Goal: Use online tool/utility

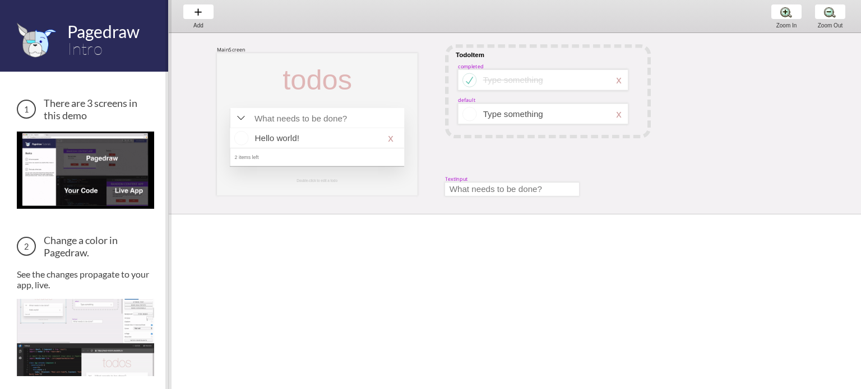
drag, startPoint x: 224, startPoint y: 141, endPoint x: 167, endPoint y: 137, distance: 57.3
click at [167, 138] on span at bounding box center [168, 194] width 6 height 389
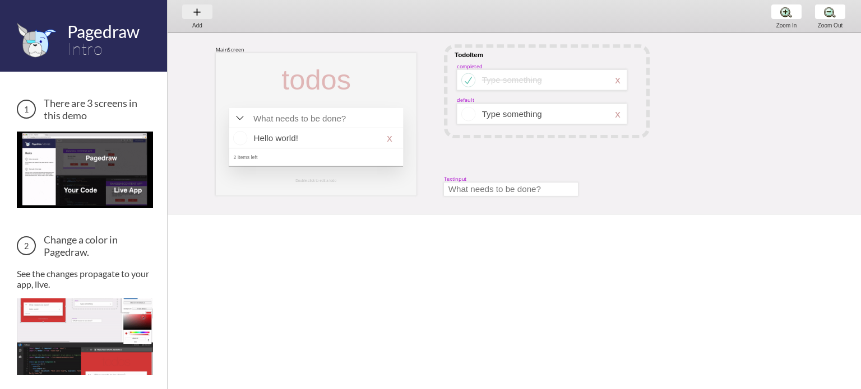
click at [196, 8] on div "Add Add Add" at bounding box center [197, 16] width 43 height 32
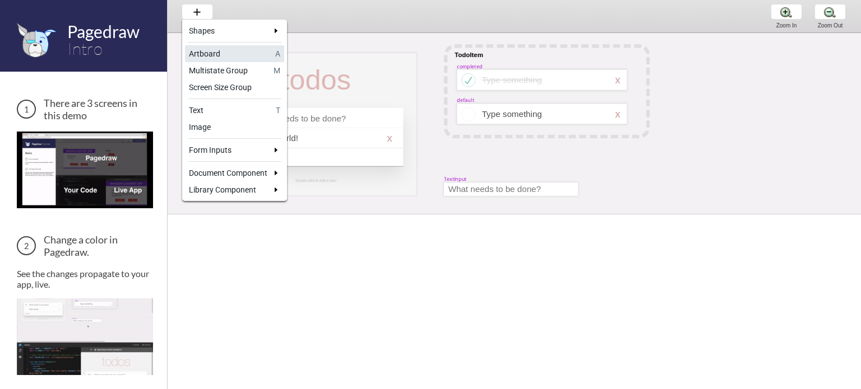
click at [231, 60] on link "Artboard A" at bounding box center [234, 53] width 99 height 17
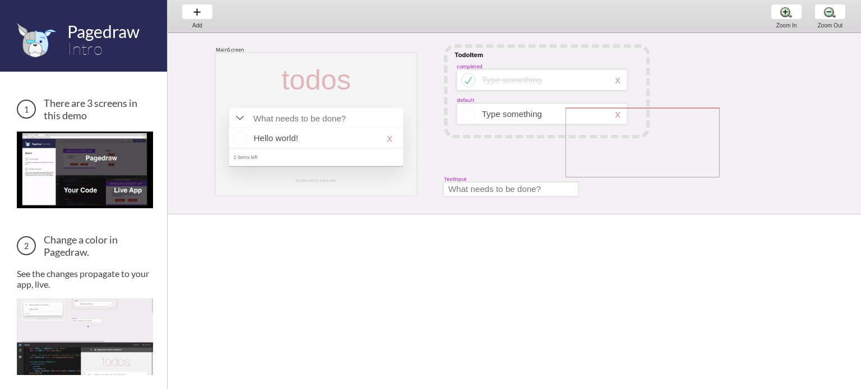
drag, startPoint x: 565, startPoint y: 108, endPoint x: 727, endPoint y: 179, distance: 176.3
click at [727, 179] on div "MainScreen todos Hello world! x 2 items left TodoItem completed Type something …" at bounding box center [681, 237] width 1026 height 409
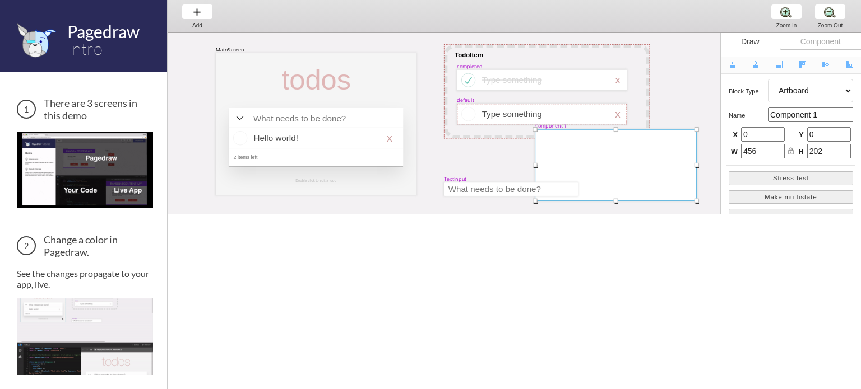
drag, startPoint x: 673, startPoint y: 159, endPoint x: 644, endPoint y: 181, distance: 36.9
click at [644, 181] on div at bounding box center [615, 165] width 161 height 72
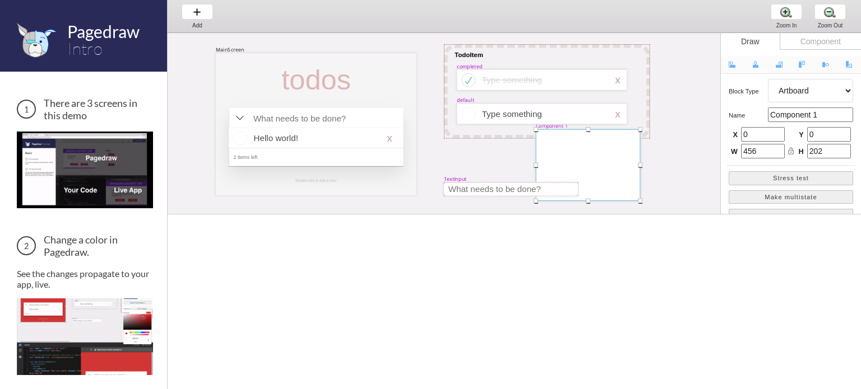
drag, startPoint x: 696, startPoint y: 164, endPoint x: 634, endPoint y: 166, distance: 62.2
click at [638, 168] on div "MainScreen todos Hello world! x 2 items left TodoItem completed Type something …" at bounding box center [681, 240] width 1026 height 414
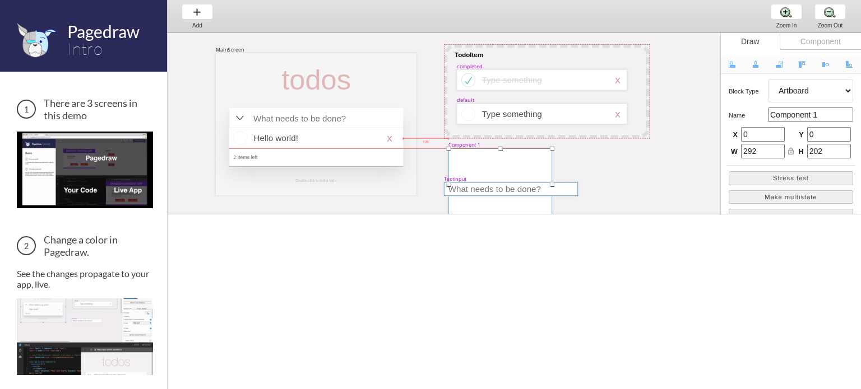
drag, startPoint x: 616, startPoint y: 168, endPoint x: 529, endPoint y: 185, distance: 88.7
click at [529, 33] on div "MainScreen todos Hello world! x 2 items left TodoItem completed Type something …" at bounding box center [681, 33] width 1026 height 0
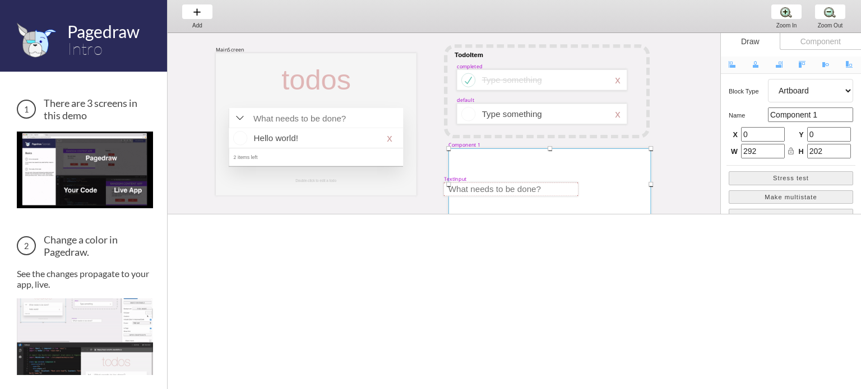
drag, startPoint x: 552, startPoint y: 184, endPoint x: 654, endPoint y: 170, distance: 103.5
click at [653, 172] on div "MainScreen todos Hello world! x 2 items left TodoItem completed Type something …" at bounding box center [681, 249] width 1027 height 433
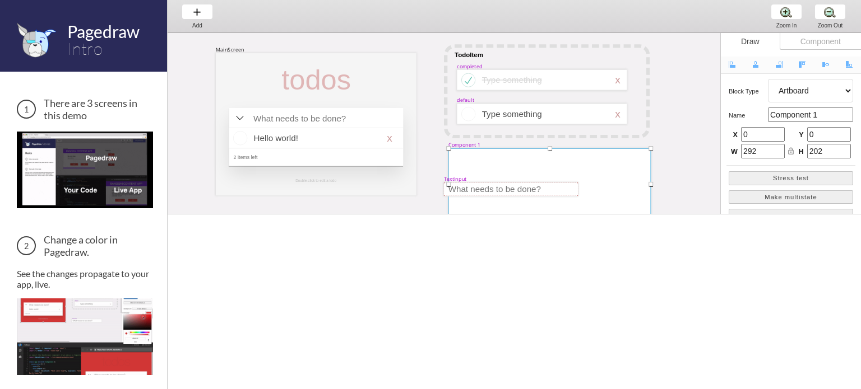
type input "577"
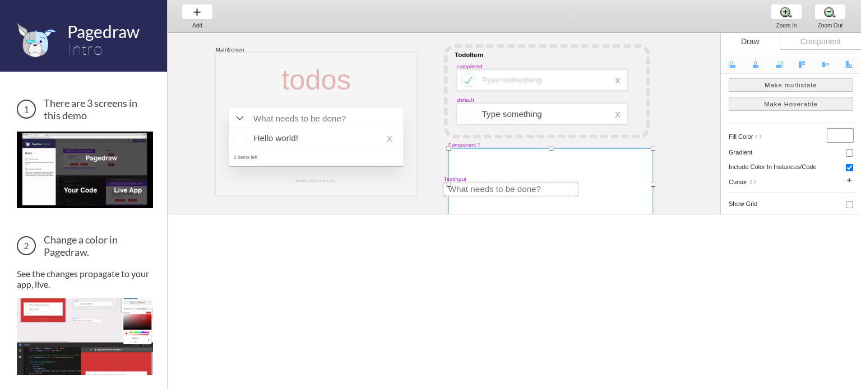
scroll to position [56, 0]
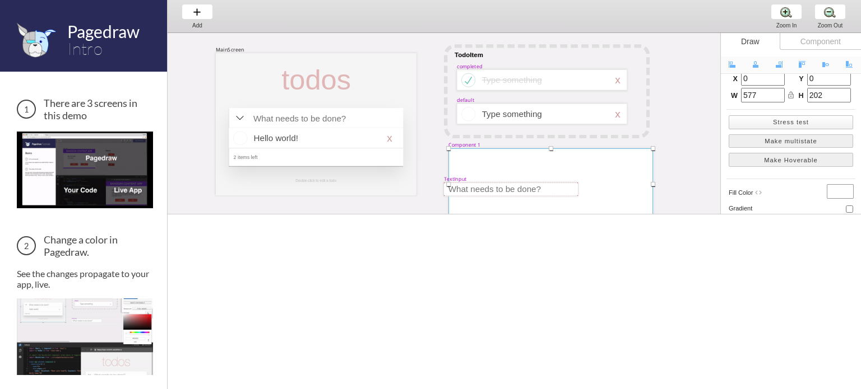
click at [781, 119] on button "Stress test" at bounding box center [790, 122] width 124 height 14
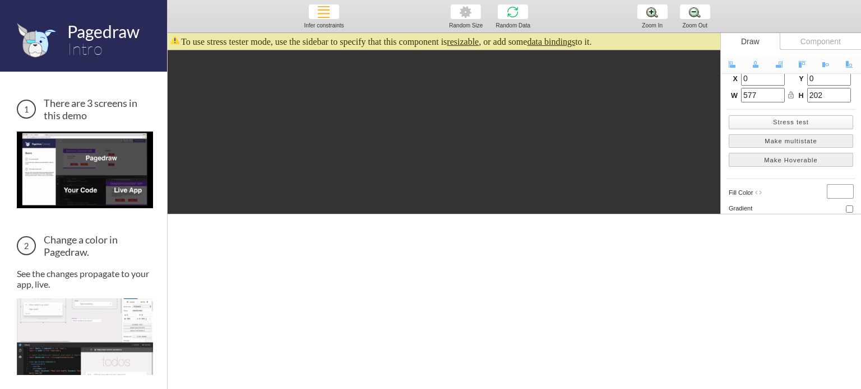
scroll to position [160, 333]
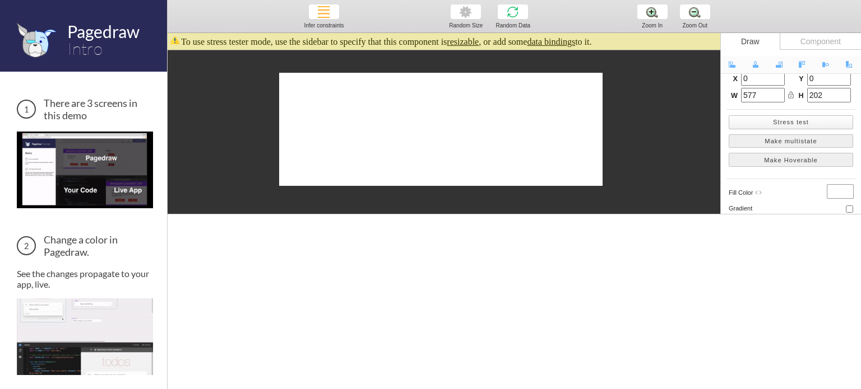
click at [780, 120] on button "Stress test" at bounding box center [790, 122] width 124 height 14
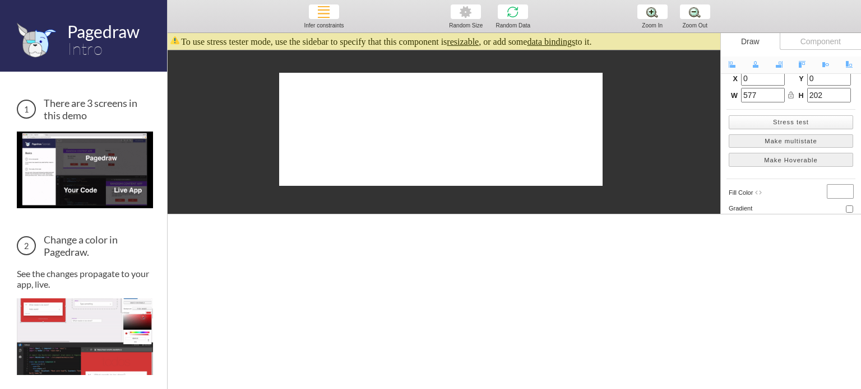
scroll to position [161, 333]
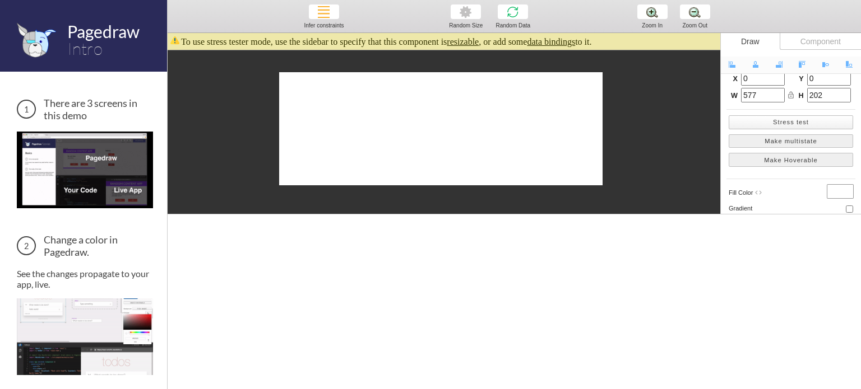
click at [780, 120] on button "Stress test" at bounding box center [790, 122] width 124 height 14
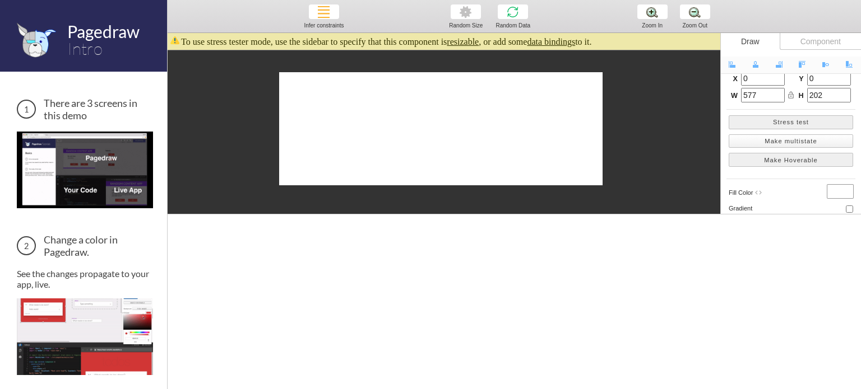
click at [786, 138] on button "Make multistate" at bounding box center [790, 141] width 124 height 14
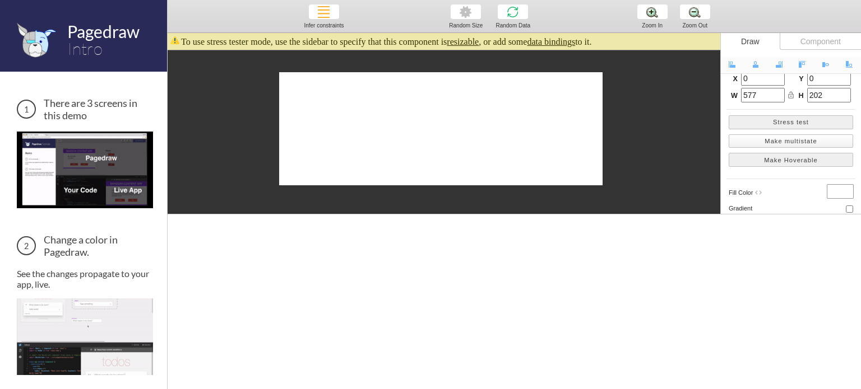
type input "default"
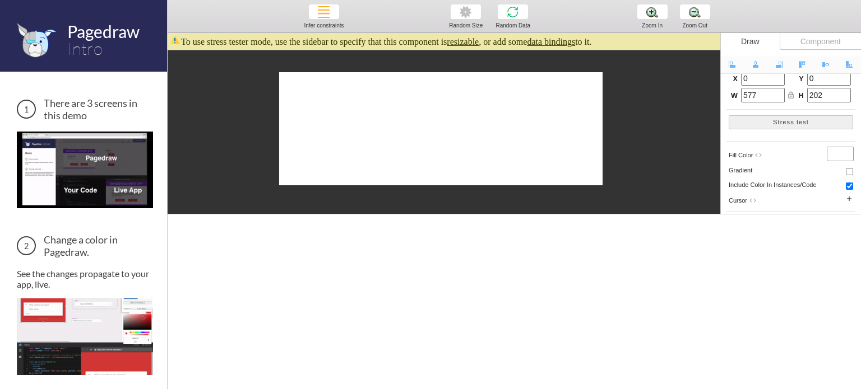
drag, startPoint x: 506, startPoint y: 109, endPoint x: 540, endPoint y: 125, distance: 36.8
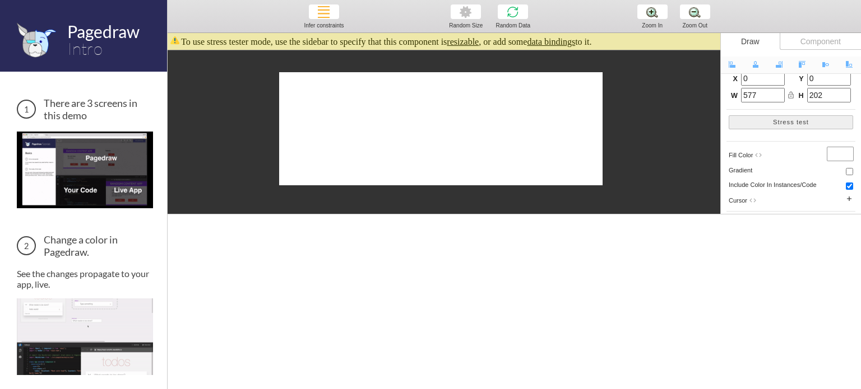
click at [536, 127] on div at bounding box center [440, 128] width 323 height 113
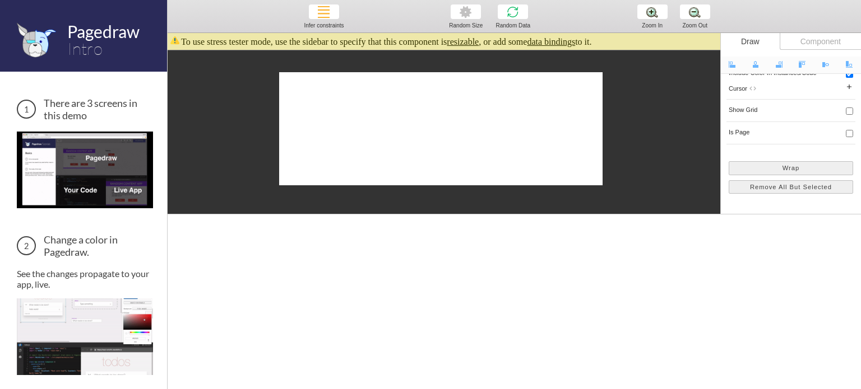
scroll to position [56, 0]
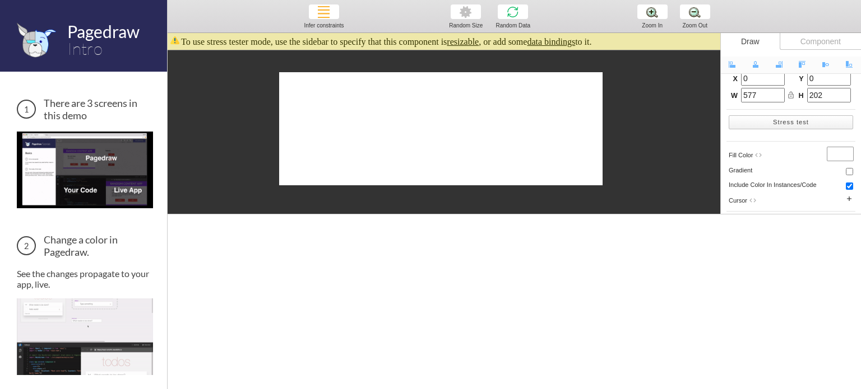
click at [782, 118] on button "Stress test" at bounding box center [790, 122] width 124 height 14
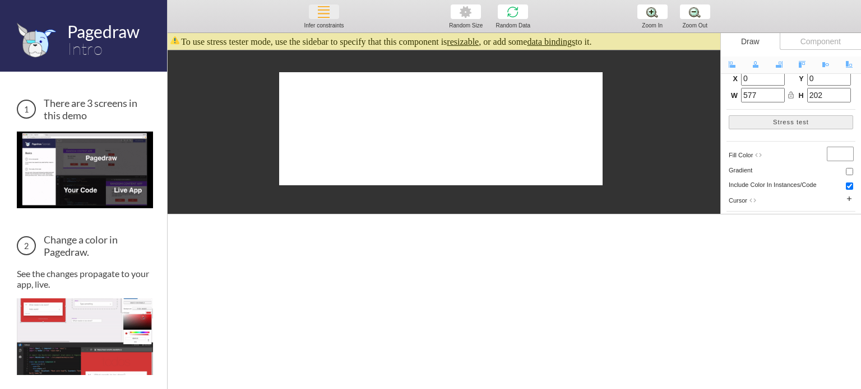
click at [318, 15] on div "Infer constraints Infer constraints Infer constraints" at bounding box center [323, 16] width 44 height 32
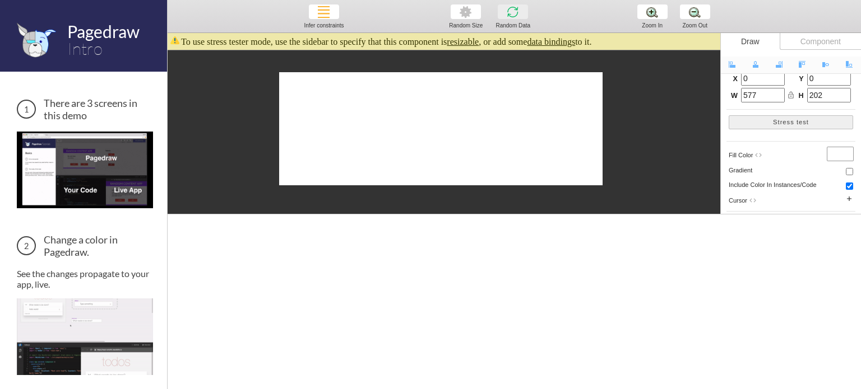
click at [524, 7] on div "Random Data Random Data Random Data" at bounding box center [512, 16] width 43 height 32
click at [504, 114] on div at bounding box center [440, 128] width 323 height 113
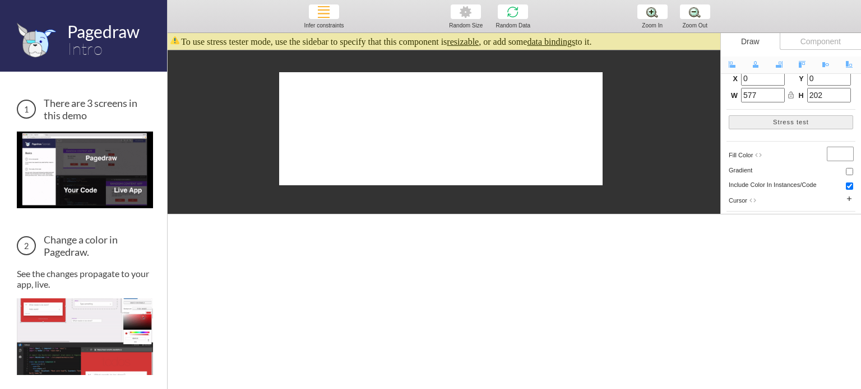
click at [787, 47] on div "Component" at bounding box center [819, 41] width 81 height 17
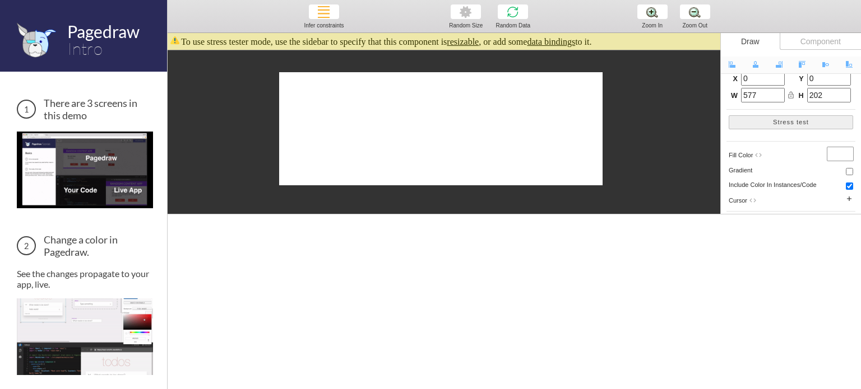
select select "1"
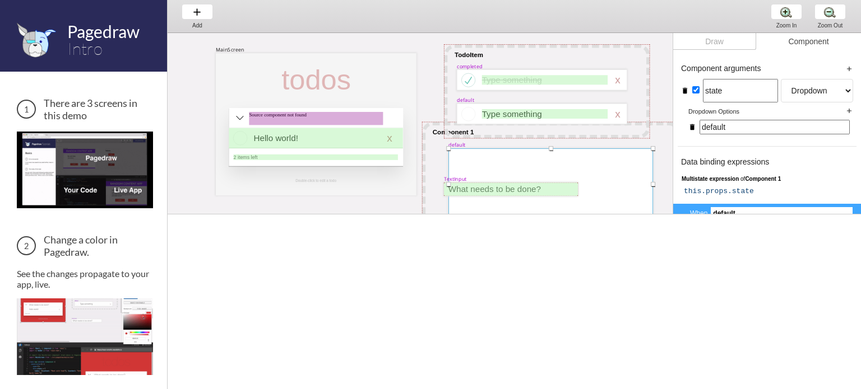
click at [792, 40] on div "Component" at bounding box center [808, 41] width 105 height 17
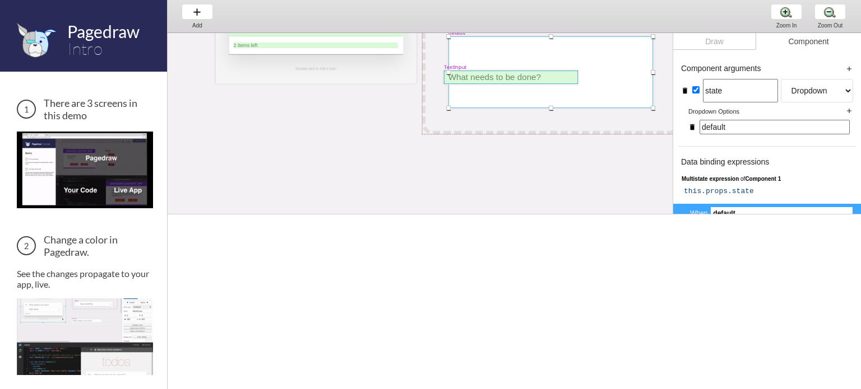
scroll to position [0, 0]
